Goal: Communication & Community: Answer question/provide support

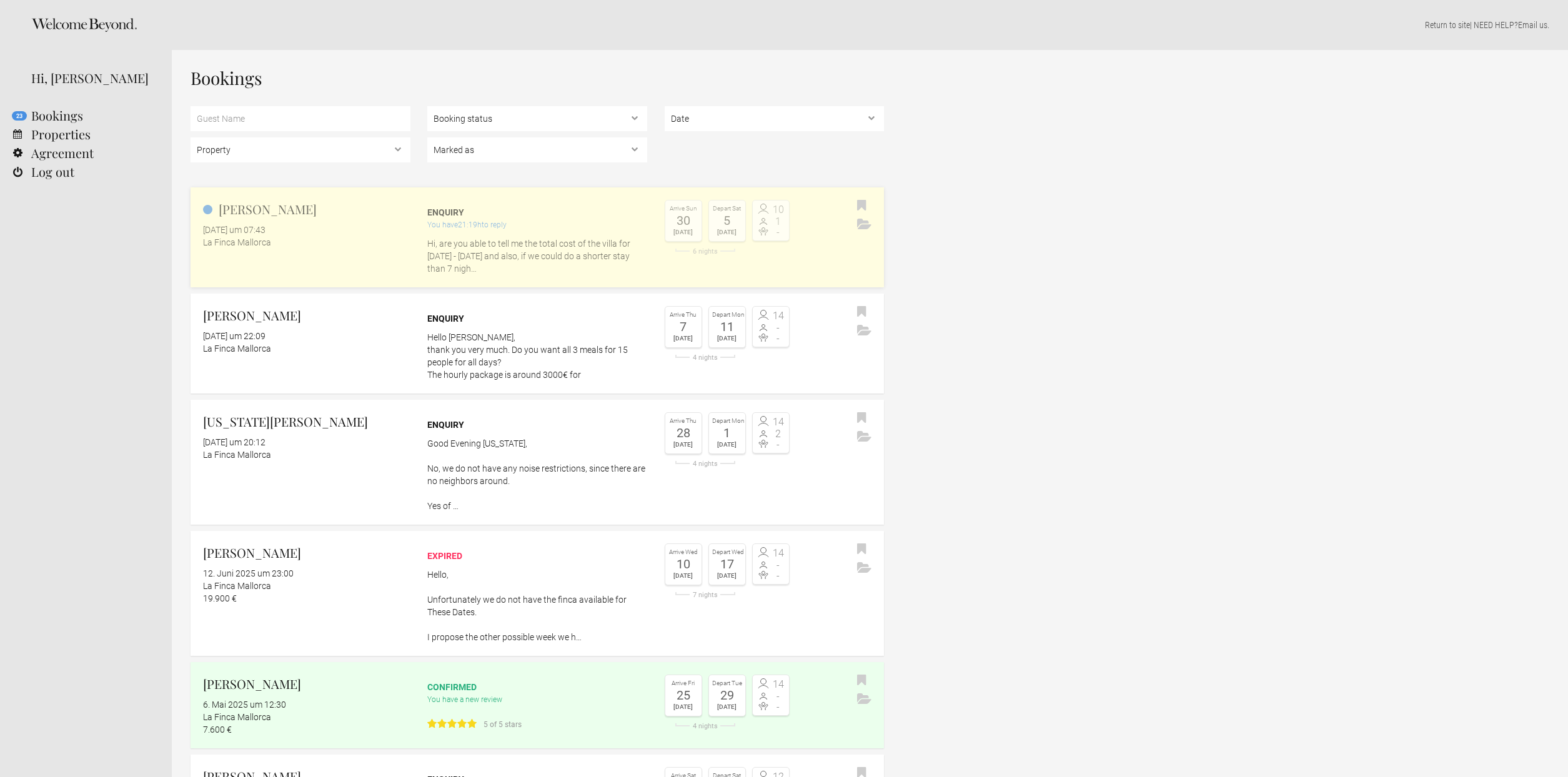
click at [517, 227] on div "You have 21:19h to reply" at bounding box center [537, 225] width 220 height 13
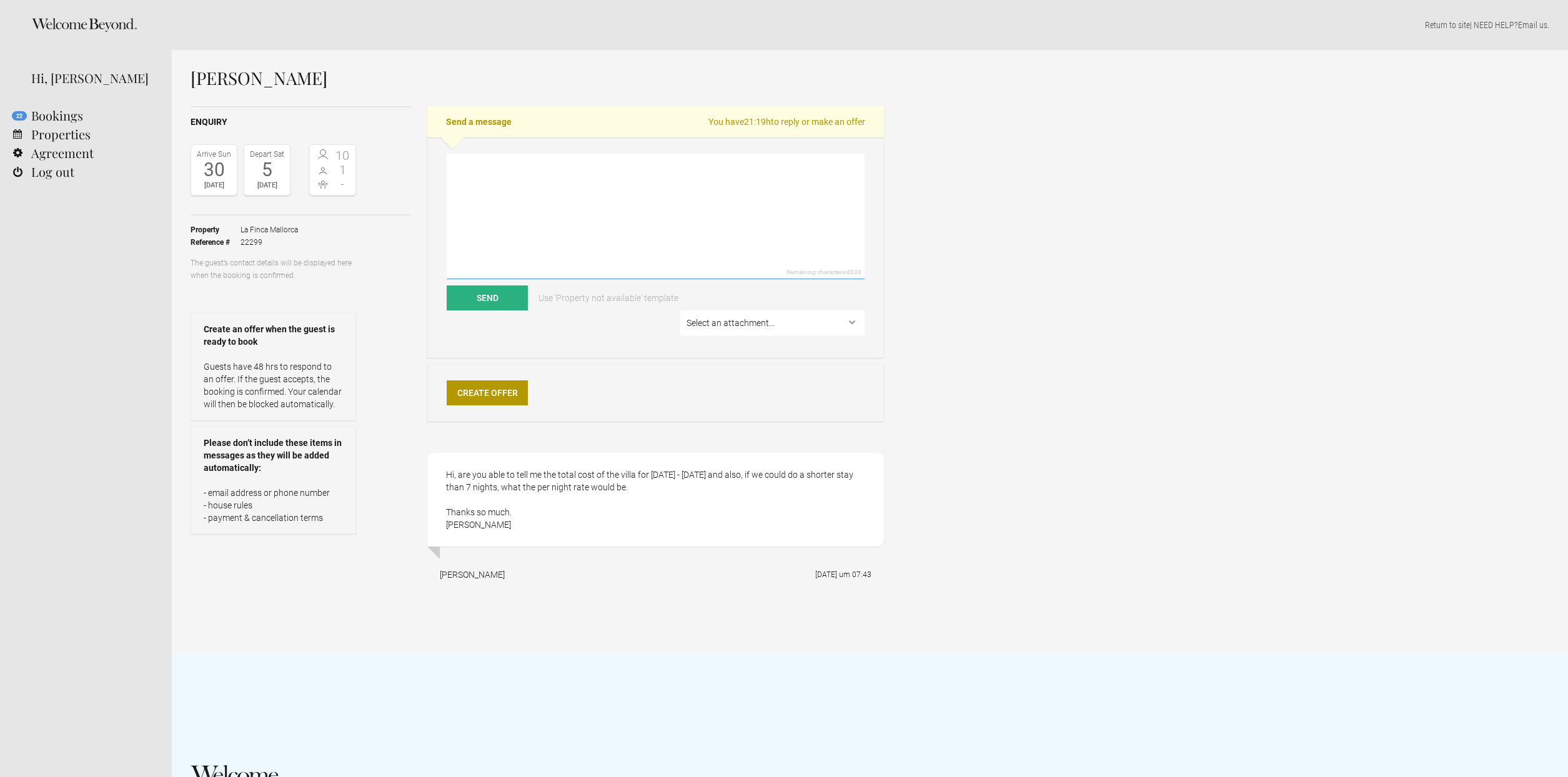
click at [604, 237] on textarea at bounding box center [655, 216] width 418 height 126
click at [624, 190] on textarea "Good Morning, we could do from the 30.08 to the 05.09. in case you only want 6 …" at bounding box center [655, 216] width 418 height 126
click at [510, 230] on textarea "Good Morning, we could do from the 30.08 to the 05.09. in case you only want 6 …" at bounding box center [655, 216] width 418 height 126
type textarea "Good Morning, we could do from the 30.08 to the 05.09. in case you only want 6 …"
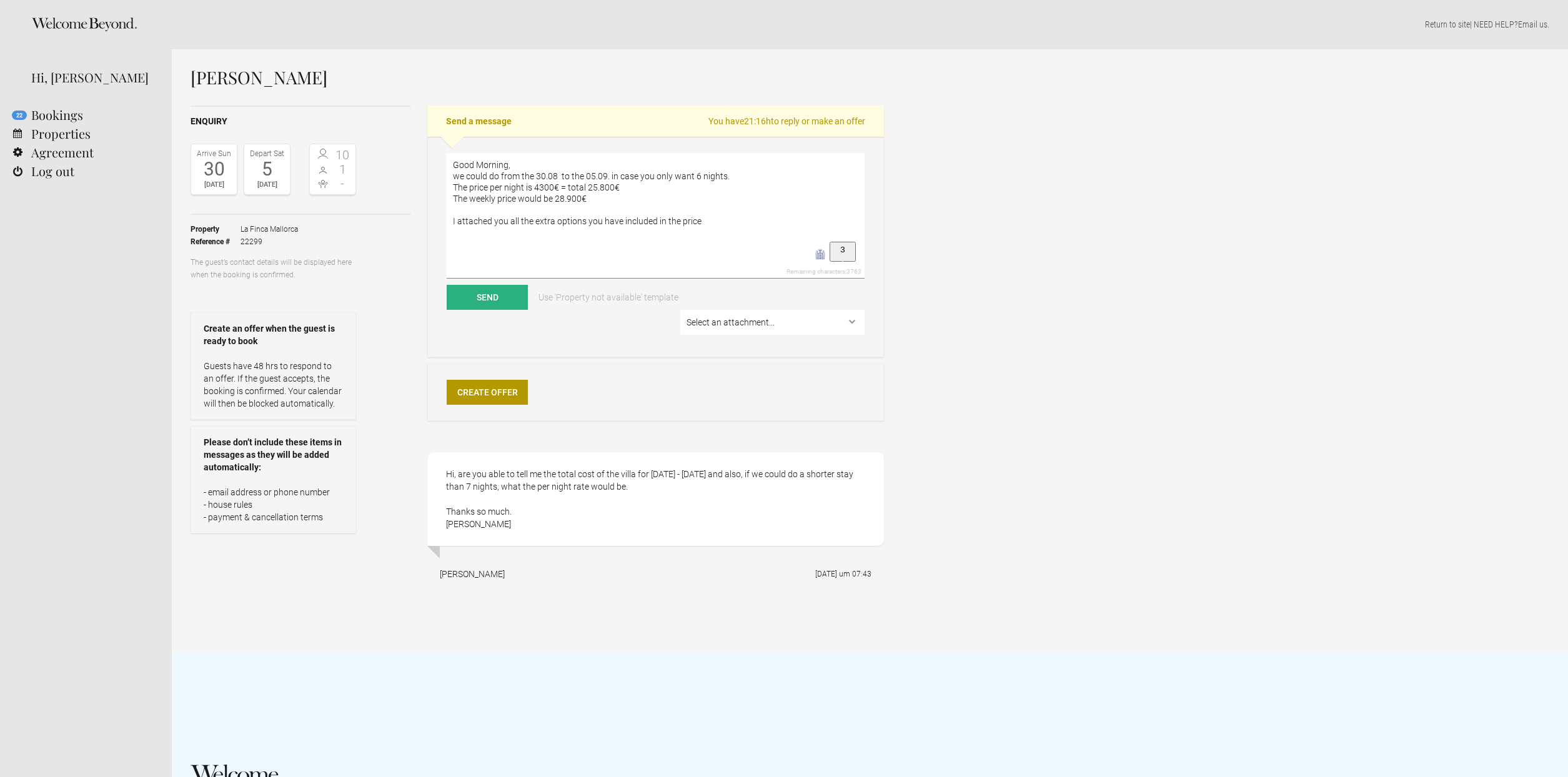
drag, startPoint x: 741, startPoint y: 245, endPoint x: 355, endPoint y: 118, distance: 406.4
click at [447, 153] on textarea "Good Morning, we could do from the 30.08 to the 05.09. in case you only want 6 …" at bounding box center [655, 216] width 418 height 126
select select "25217"
click option "Only-Summer-2.0.pdf" at bounding box center [0, 0] width 0 height 0
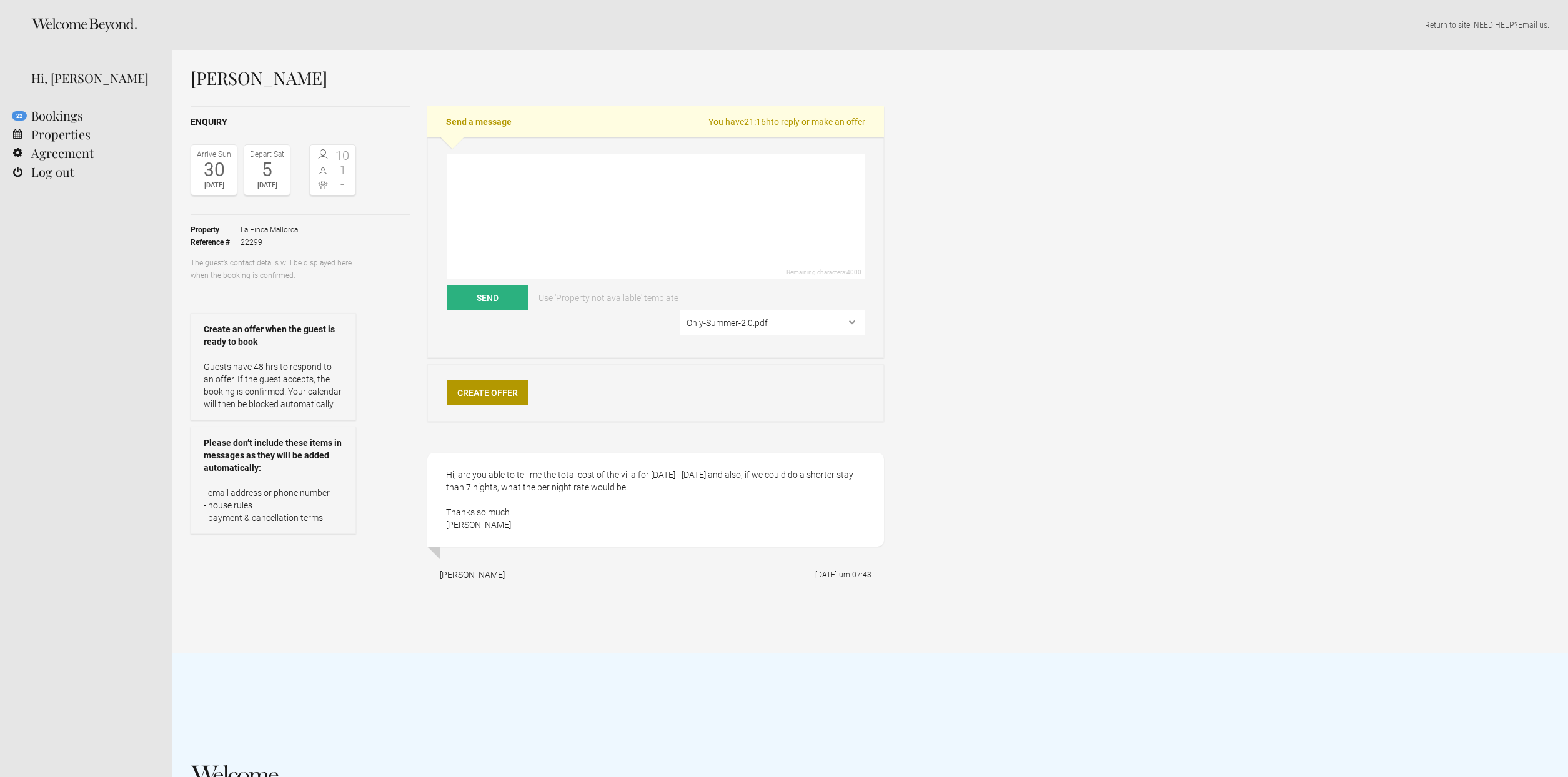
click at [514, 211] on textarea at bounding box center [655, 216] width 418 height 126
paste textarea "Good Morning, we could do from the 30.08 to the 05.09. in case you only want 6 …"
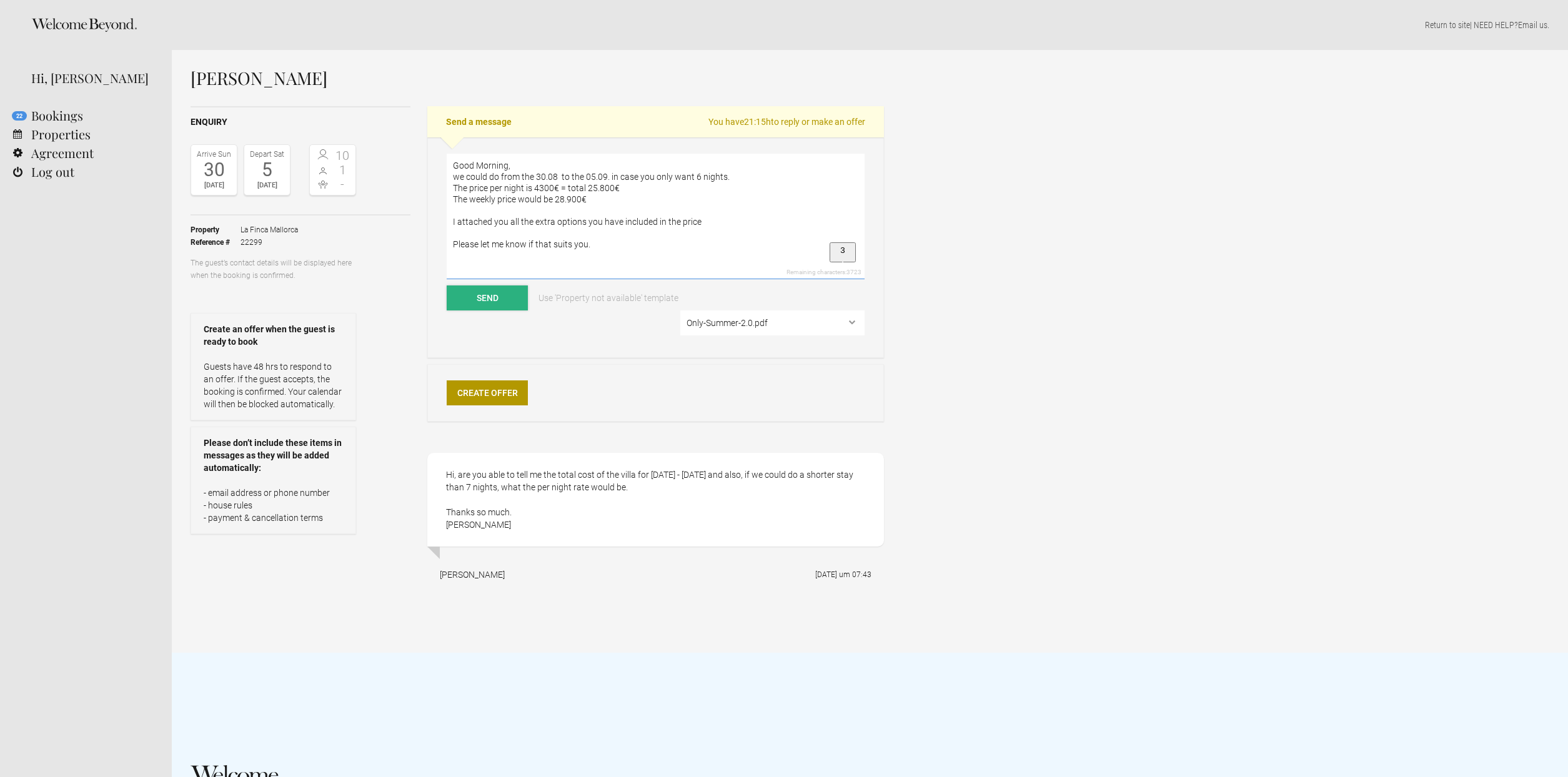
type textarea "Good Morning, we could do from the 30.08 to the 05.09. in case you only want 6 …"
click at [494, 293] on button "Send" at bounding box center [487, 298] width 81 height 25
